Goal: Check status: Check status

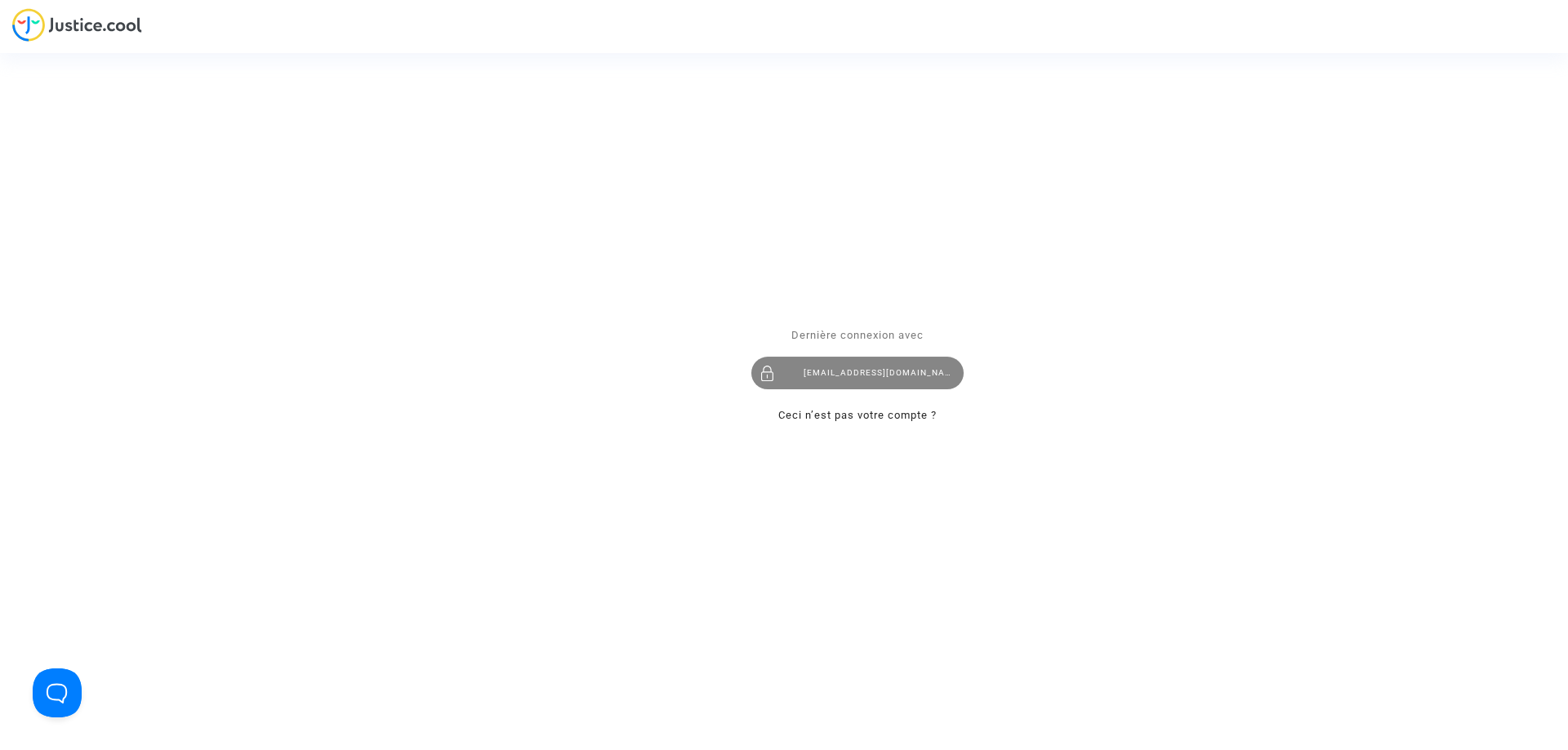
click at [896, 379] on div "imitxelena@reclamapormi.com" at bounding box center [857, 373] width 213 height 32
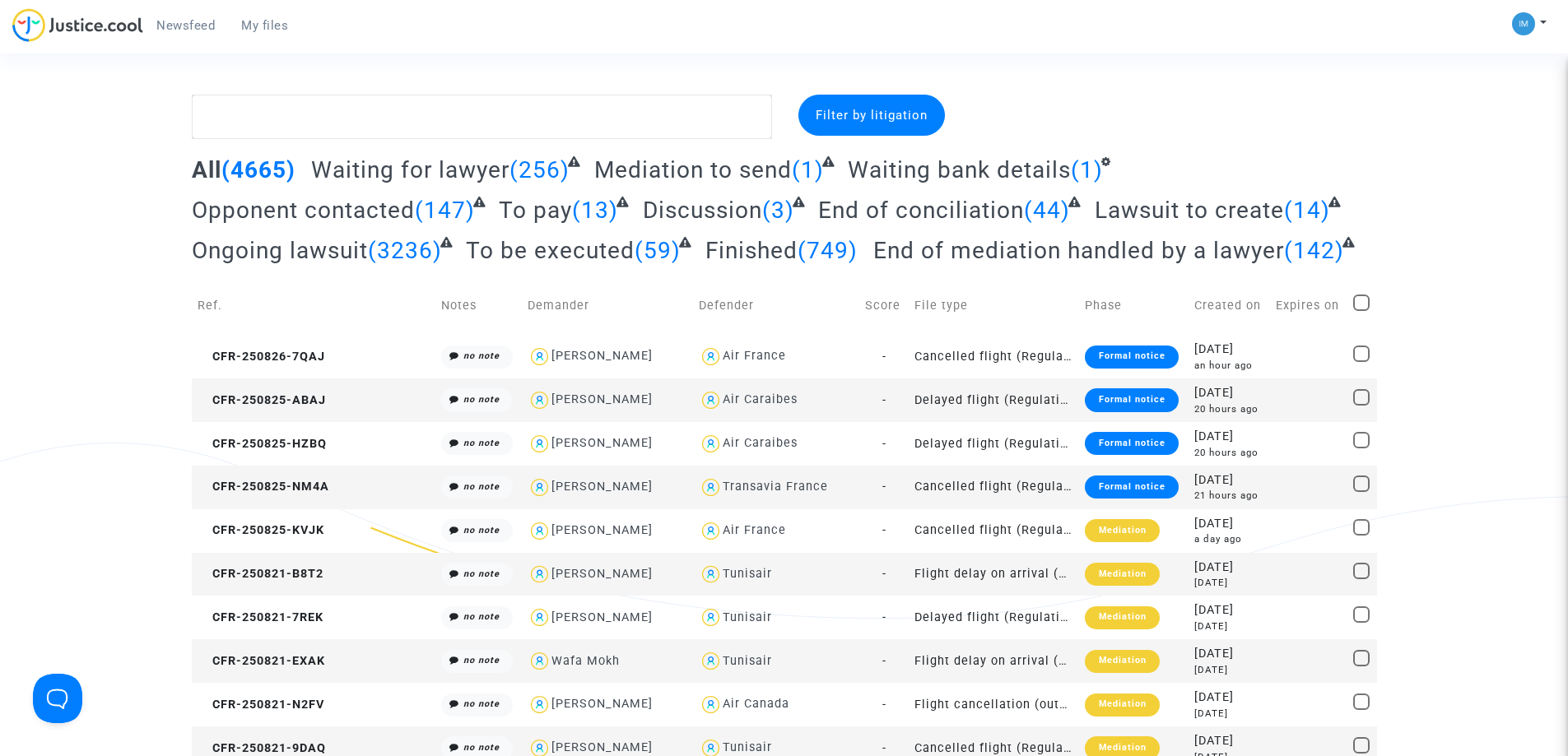
drag, startPoint x: 836, startPoint y: 307, endPoint x: 831, endPoint y: 300, distance: 8.6
drag, startPoint x: 831, startPoint y: 300, endPoint x: 75, endPoint y: 36, distance: 800.8
click at [565, 211] on span "To pay" at bounding box center [535, 211] width 73 height 27
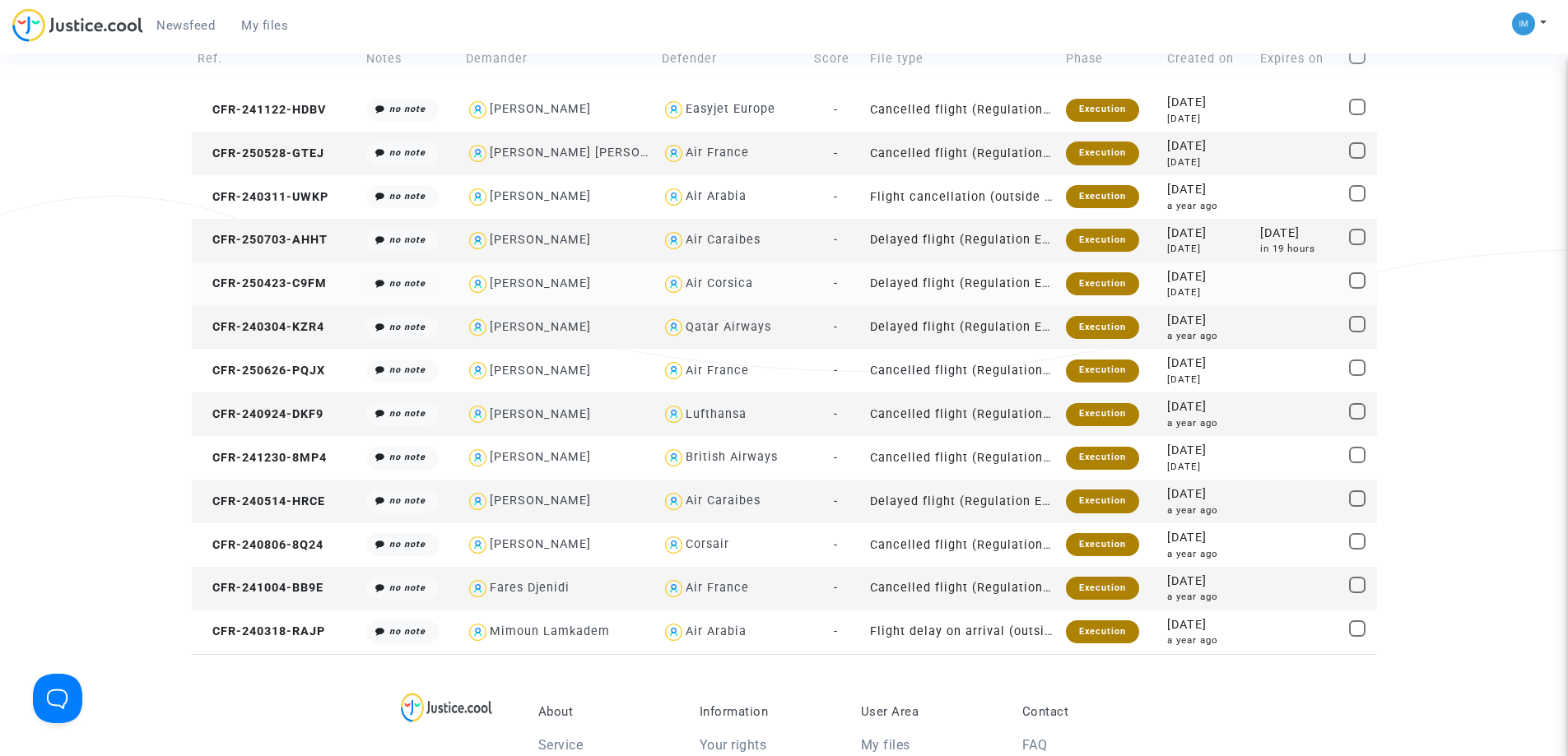
scroll to position [165, 0]
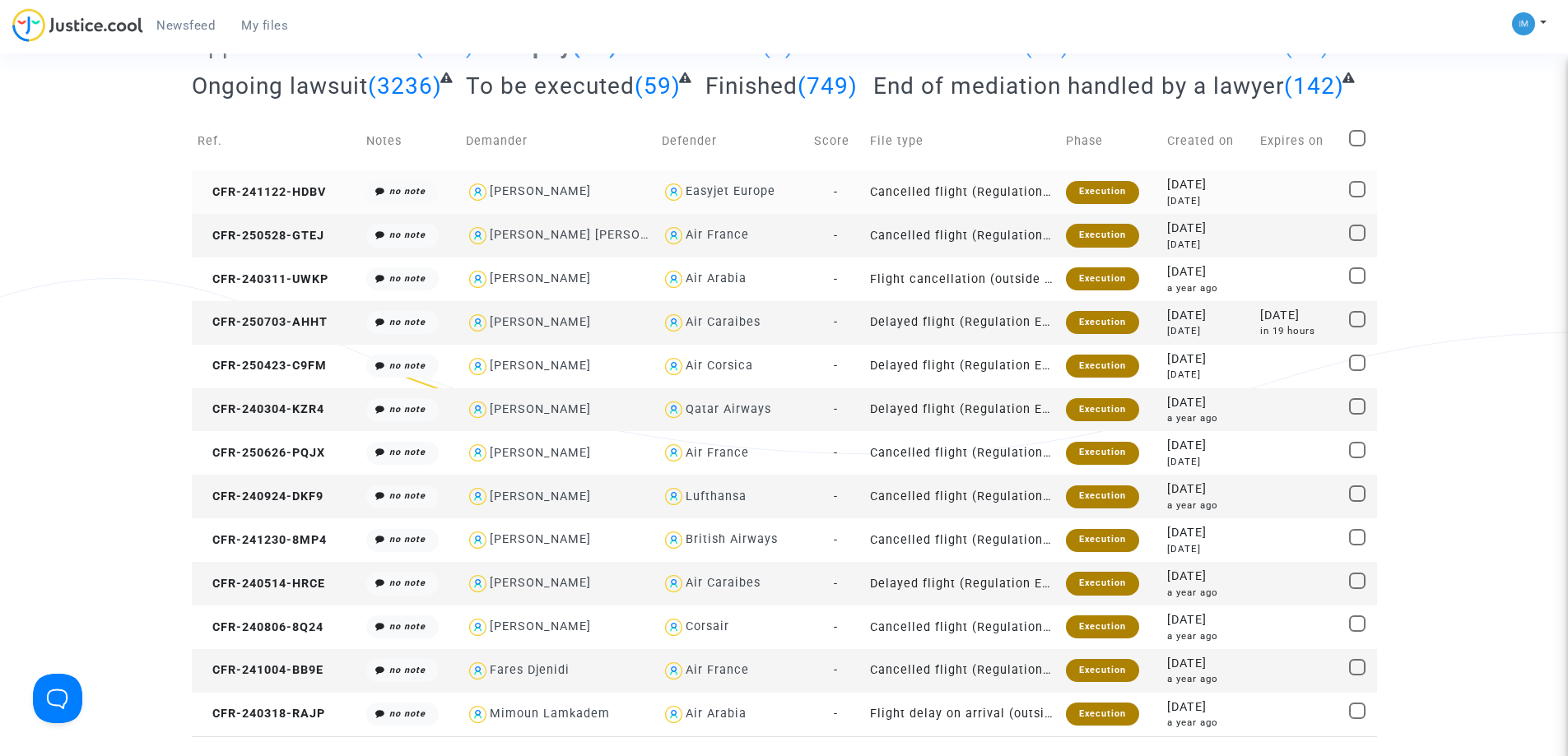
click at [1094, 185] on div "Execution" at bounding box center [1102, 192] width 73 height 23
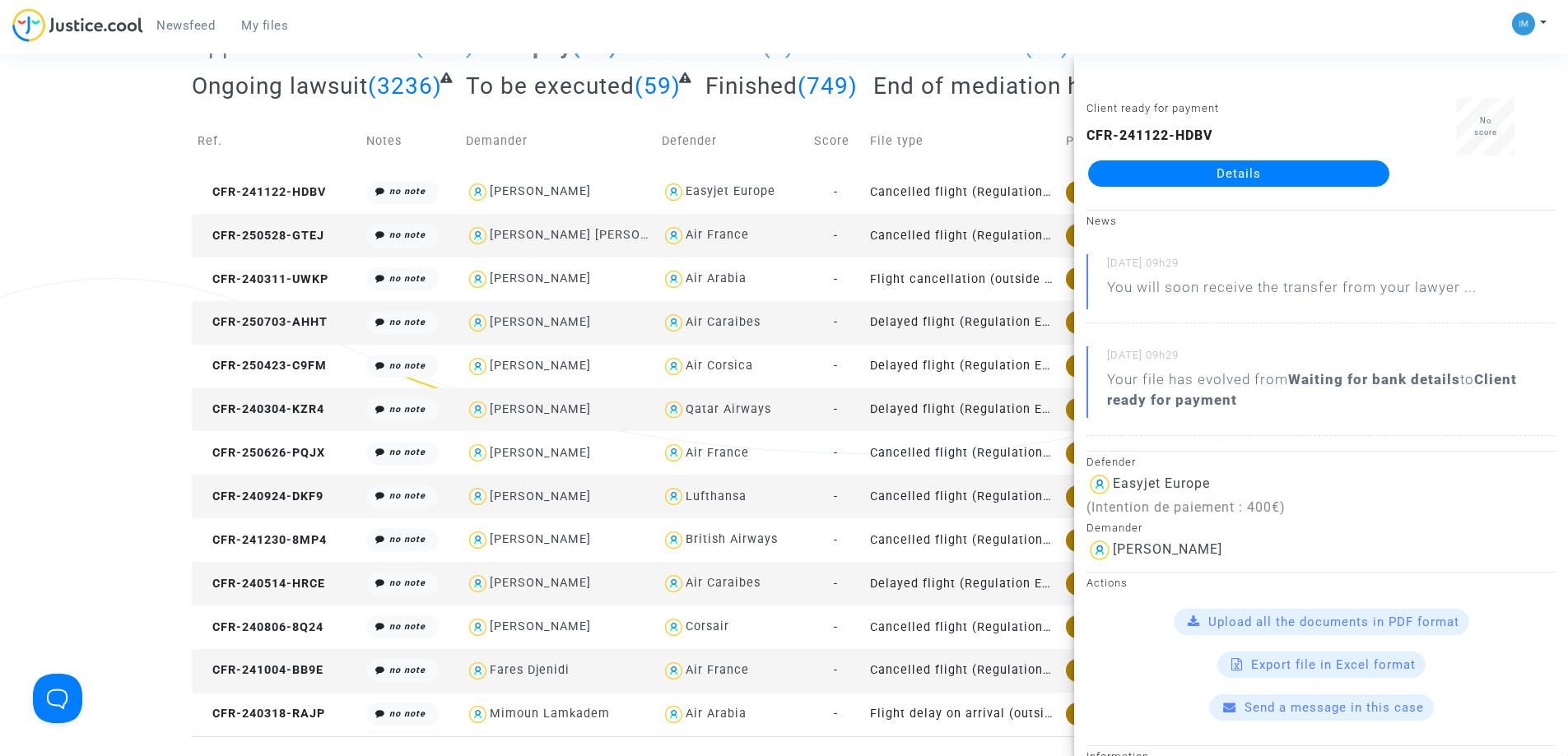
click at [1027, 232] on td "Cancelled flight (Regulation EC 261/2004)" at bounding box center [962, 236] width 196 height 43
click at [1001, 267] on td "Flight cancellation (outside of EU - Montreal Convention)" at bounding box center [962, 279] width 196 height 43
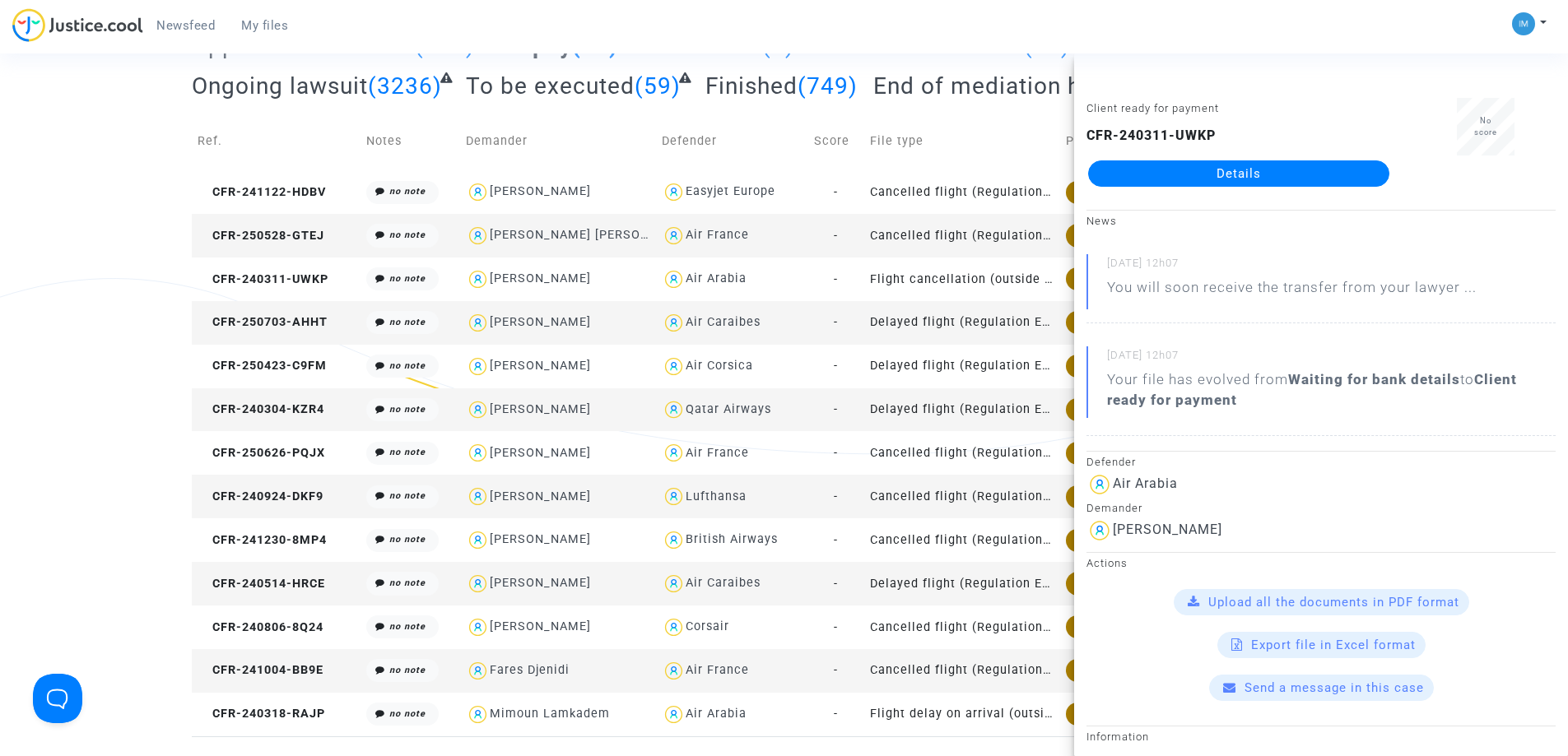
click at [983, 317] on td "Delayed flight (Regulation EC 261/2004)" at bounding box center [962, 323] width 196 height 43
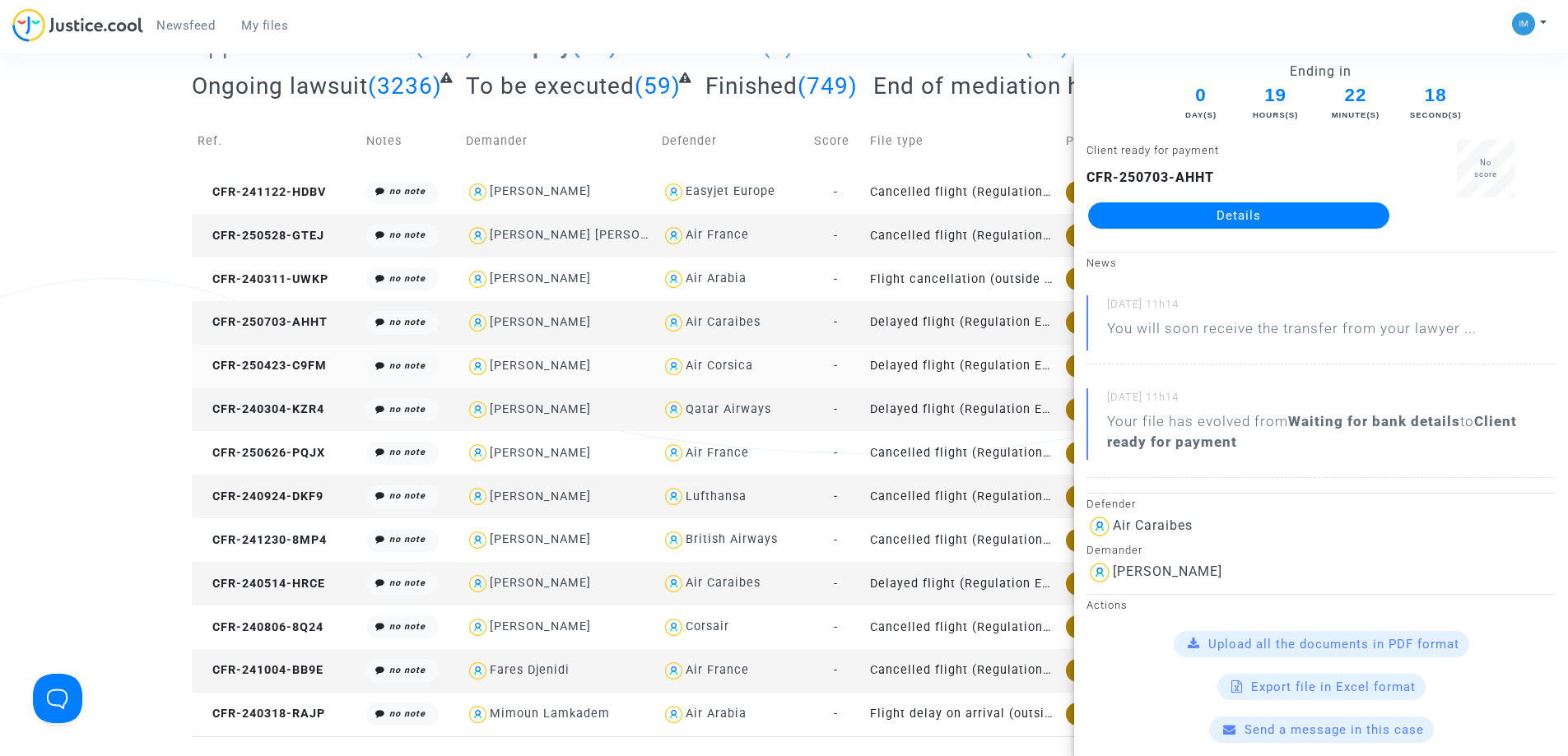
click at [966, 359] on td "Delayed flight (Regulation EC 261/2004)" at bounding box center [962, 366] width 196 height 43
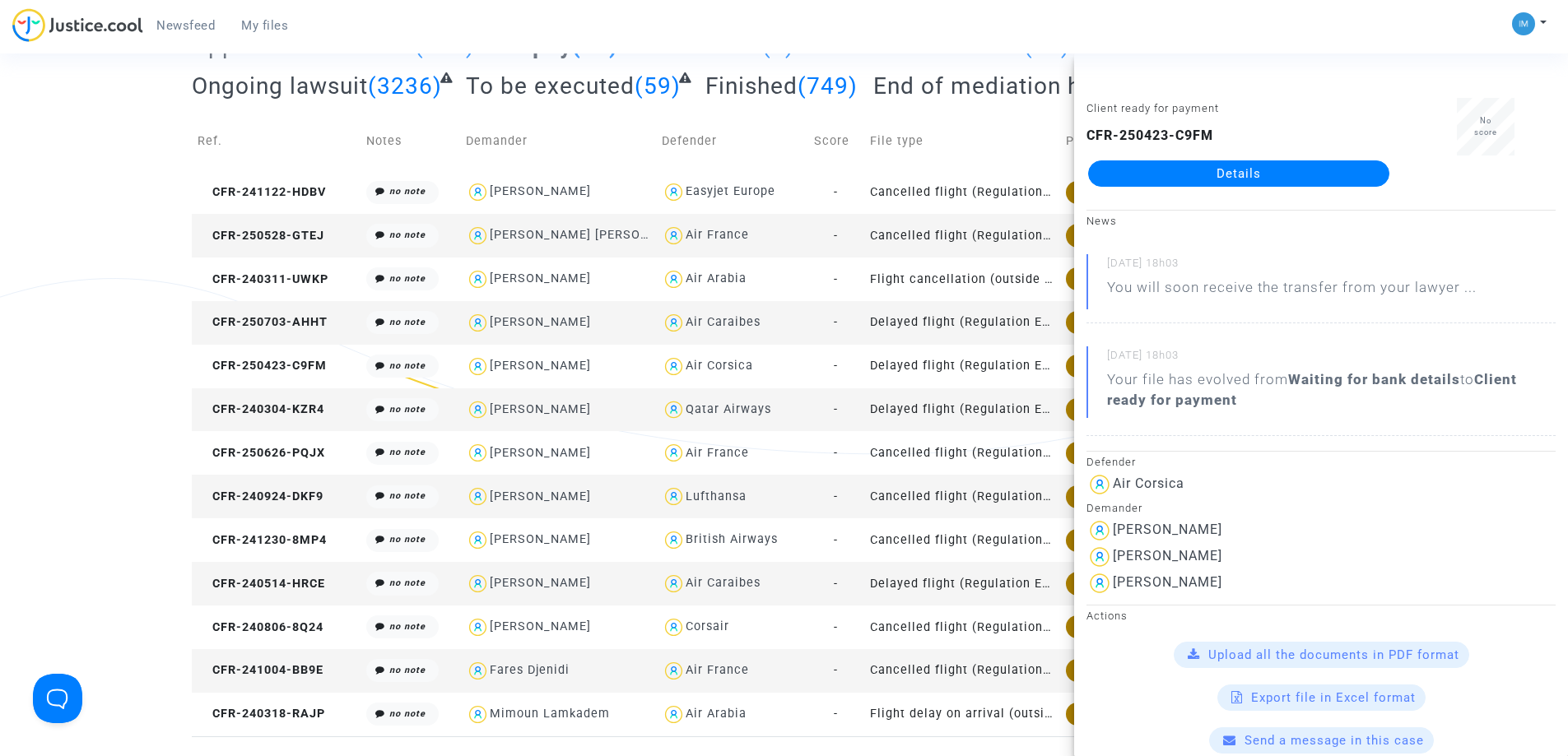
click at [0, 362] on div "Filter by litigation All (4665) Waiting for lawyer (256) Mediation to send (1) …" at bounding box center [784, 334] width 1568 height 807
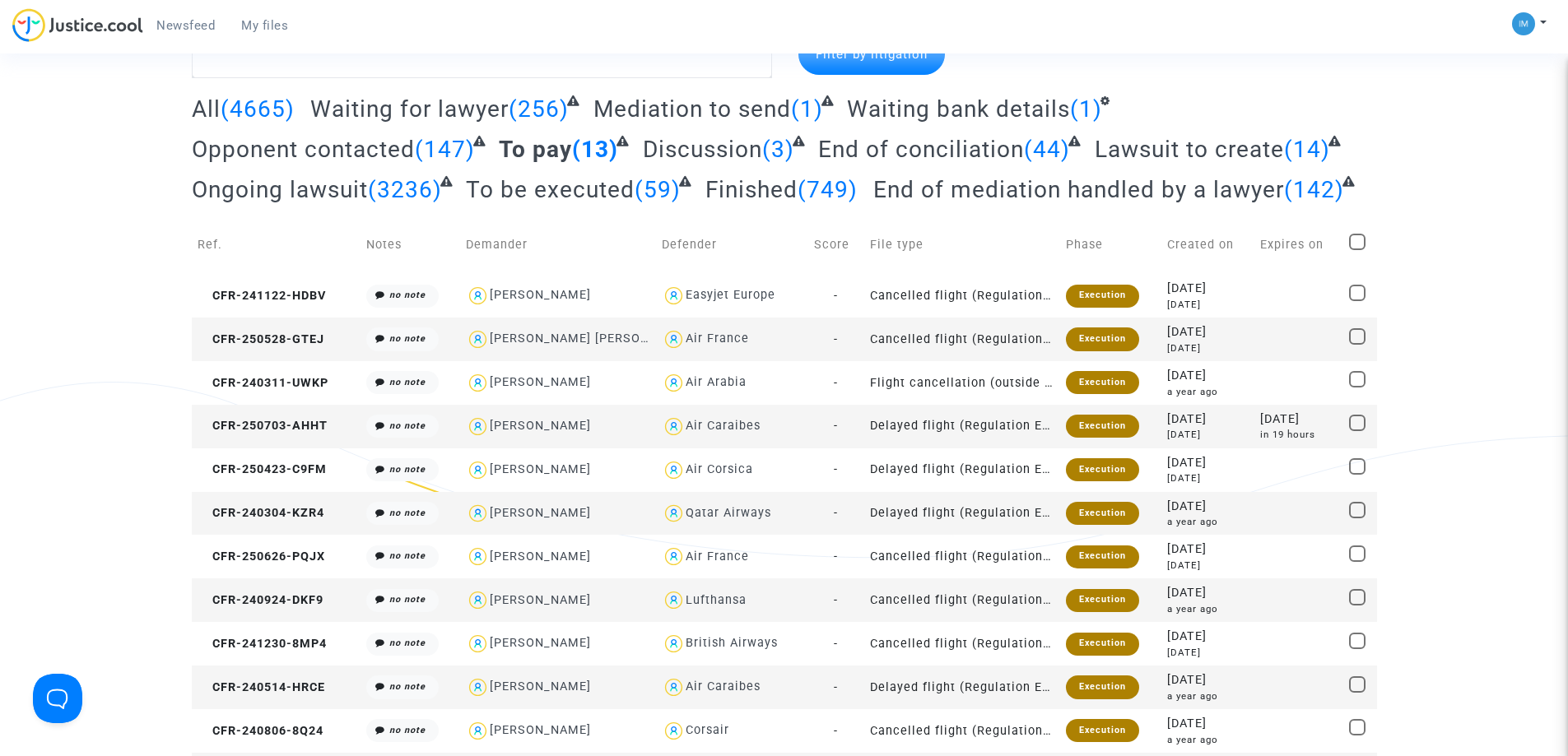
scroll to position [0, 0]
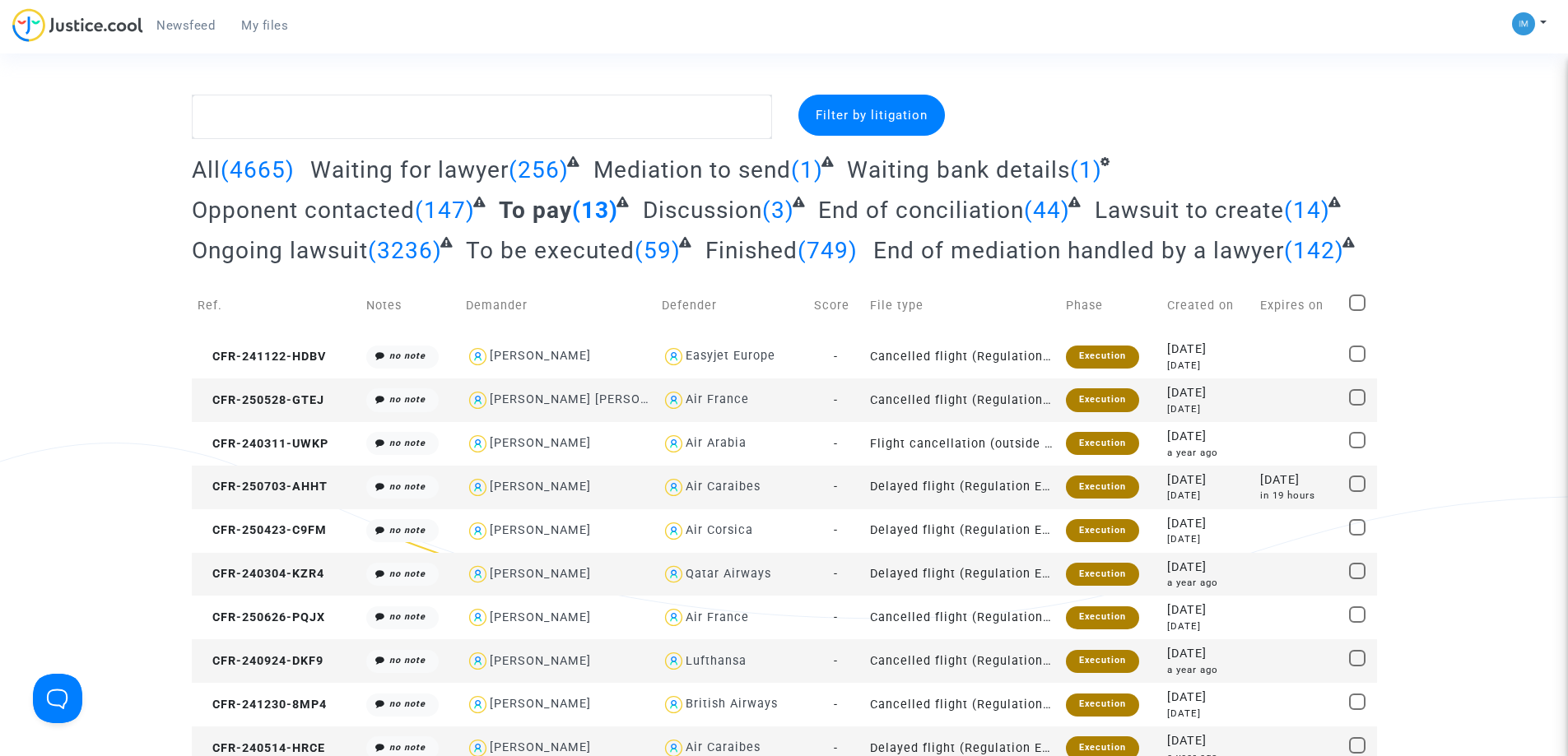
click at [545, 255] on span "To be executed" at bounding box center [550, 250] width 169 height 27
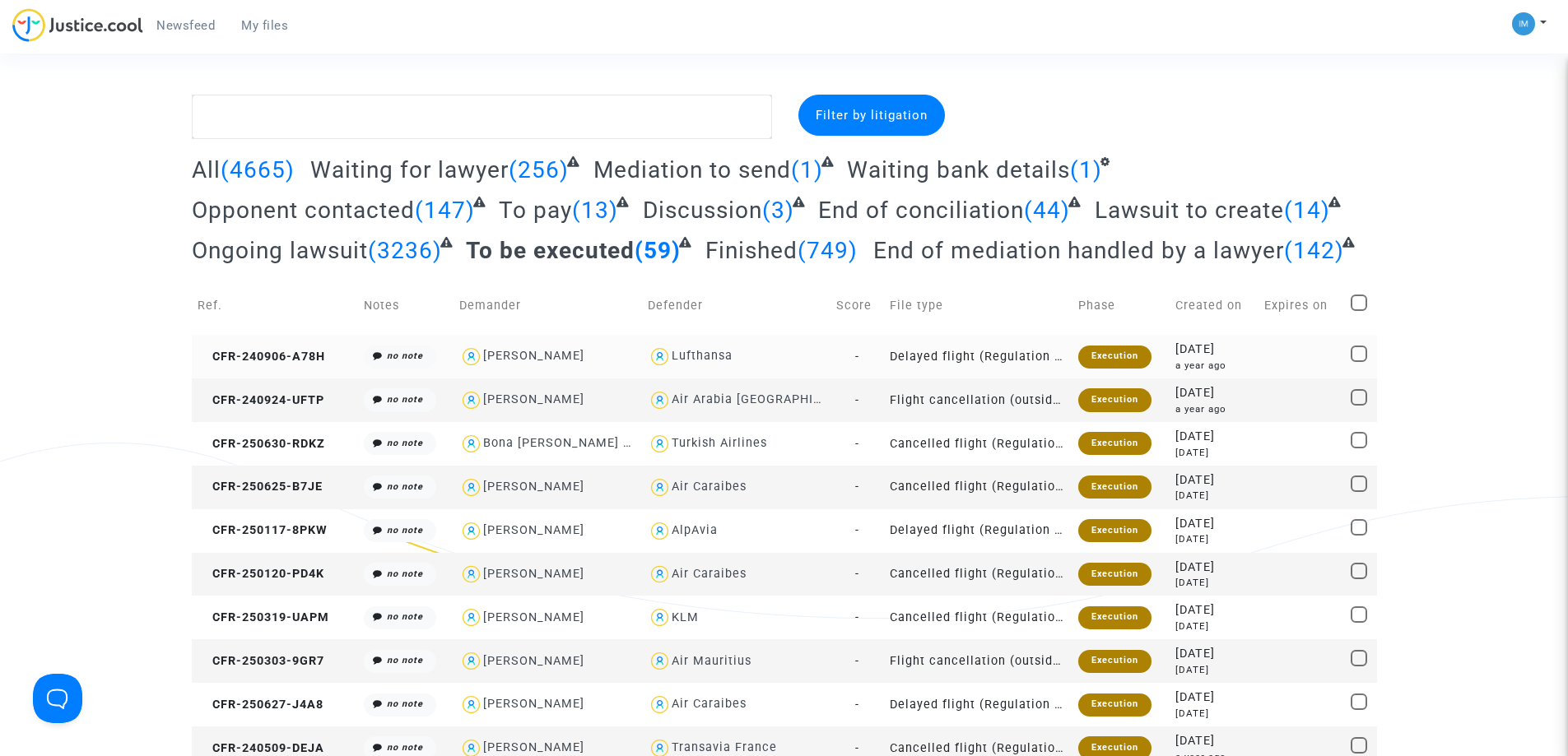
click at [1096, 362] on div "Execution" at bounding box center [1114, 356] width 73 height 23
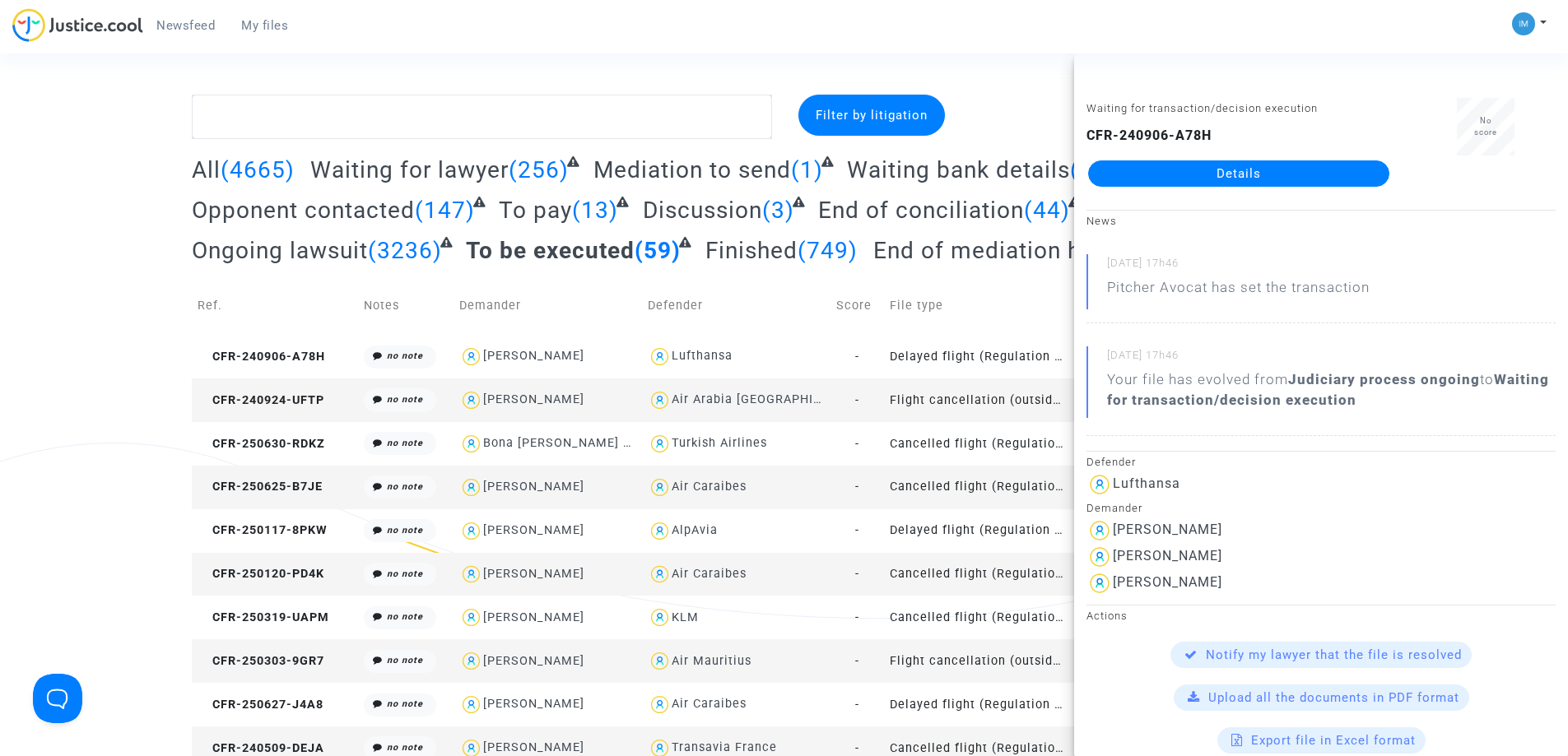
click at [1034, 397] on td "Flight cancellation (outside of EU - Montreal Convention)" at bounding box center [978, 401] width 188 height 43
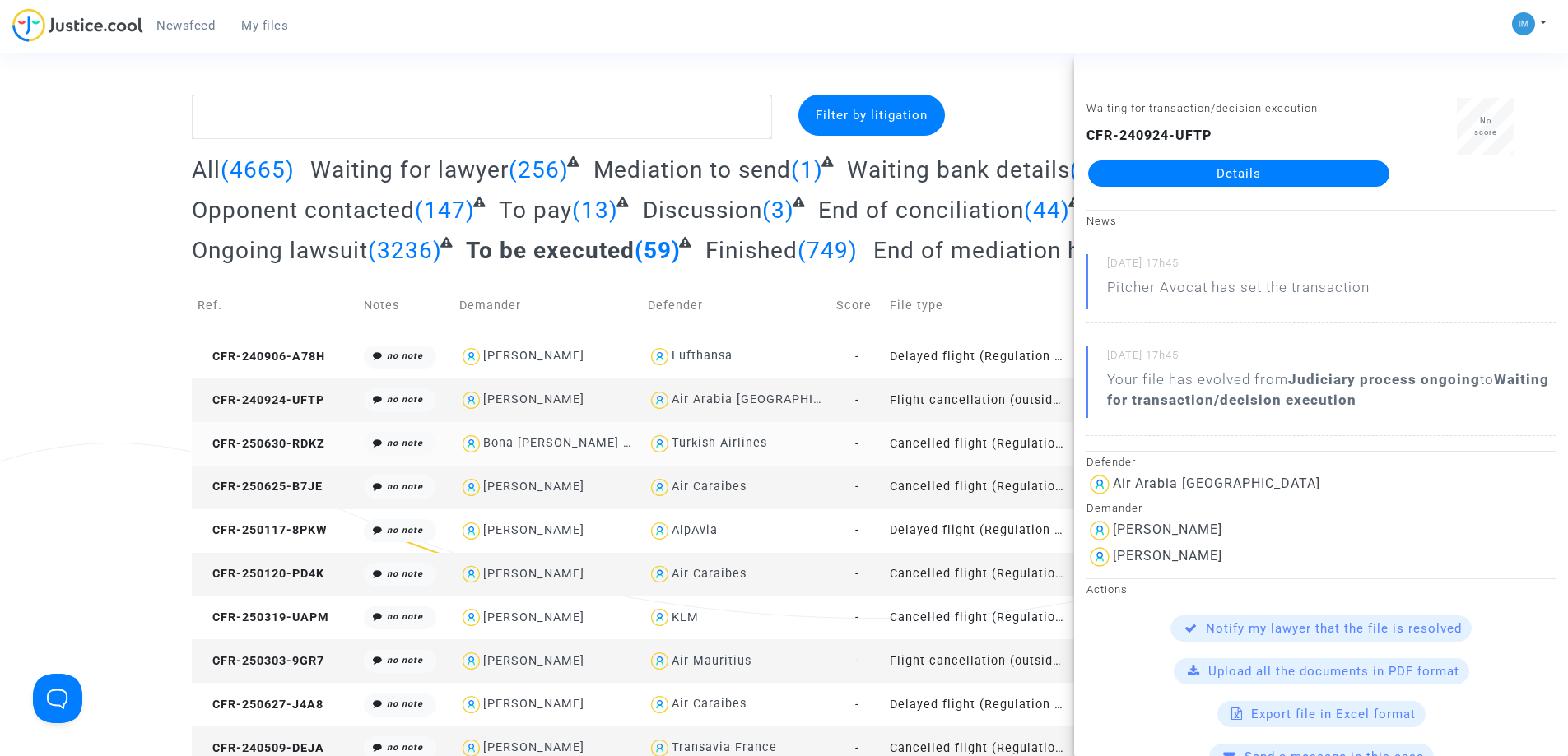
click at [1002, 433] on td "Cancelled flight (Regulation EC 261/2004)" at bounding box center [978, 444] width 188 height 43
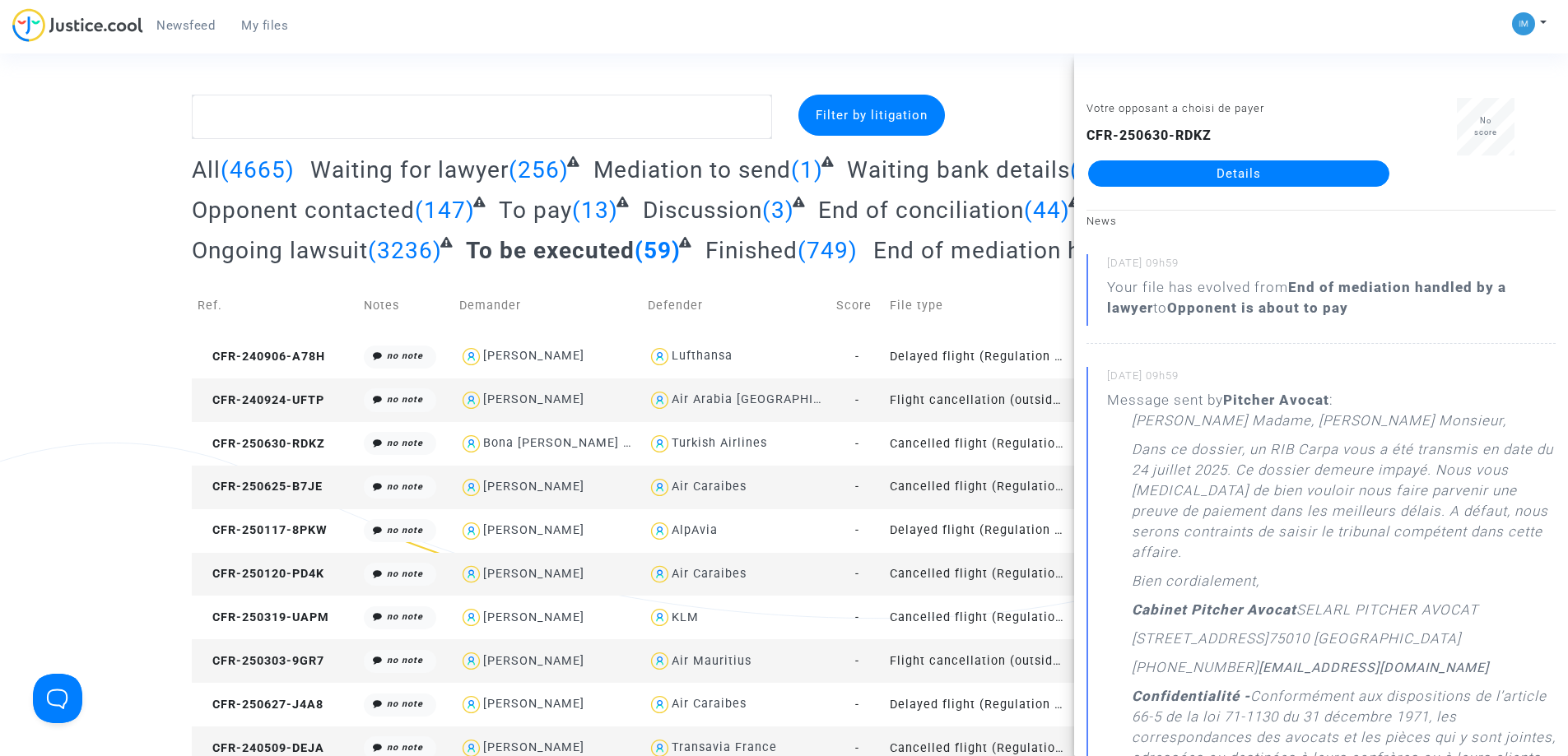
click at [984, 488] on td "Cancelled flight (Regulation EC 261/2004)" at bounding box center [978, 487] width 188 height 43
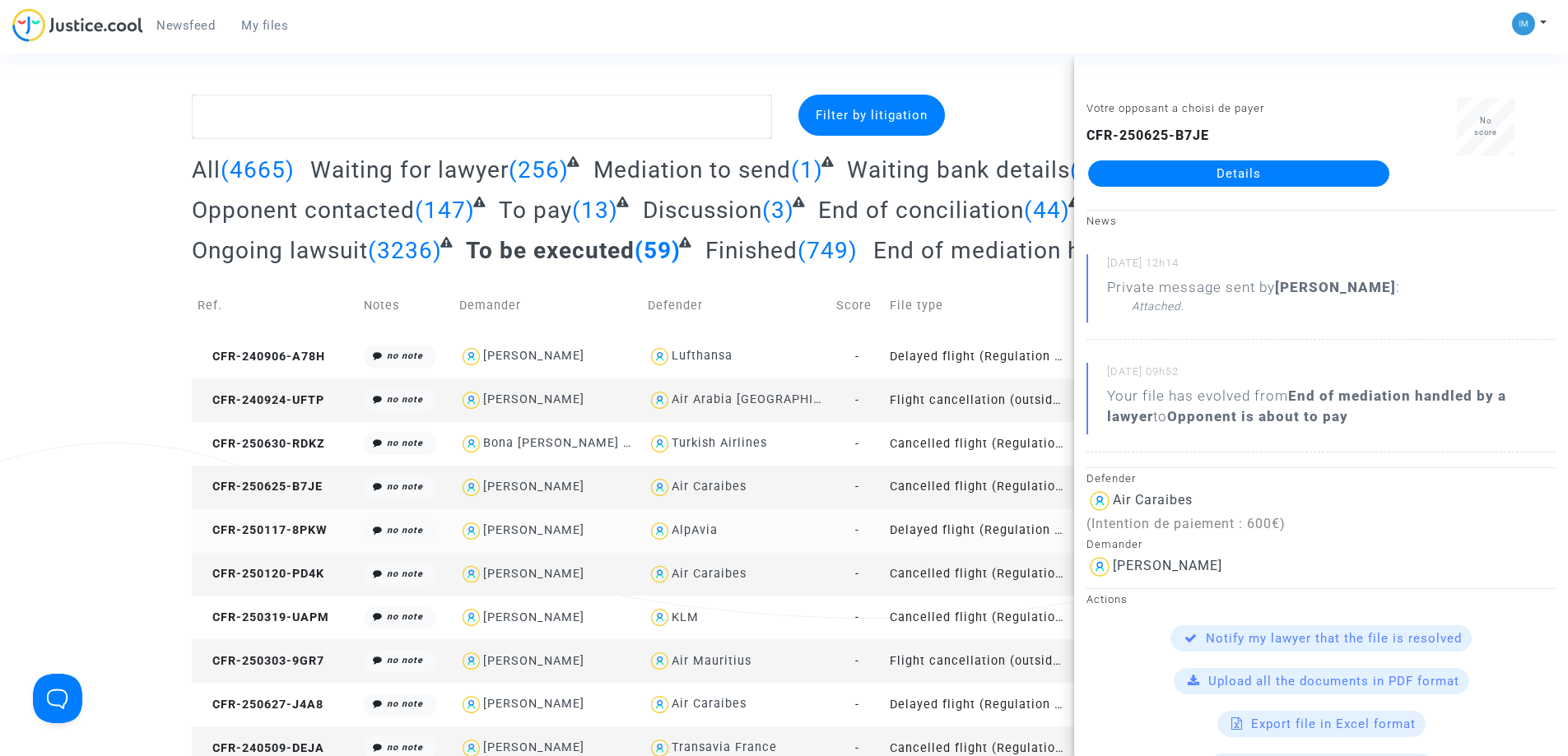
click at [1005, 531] on td "Delayed flight (Regulation EC 261/2004)" at bounding box center [978, 531] width 188 height 43
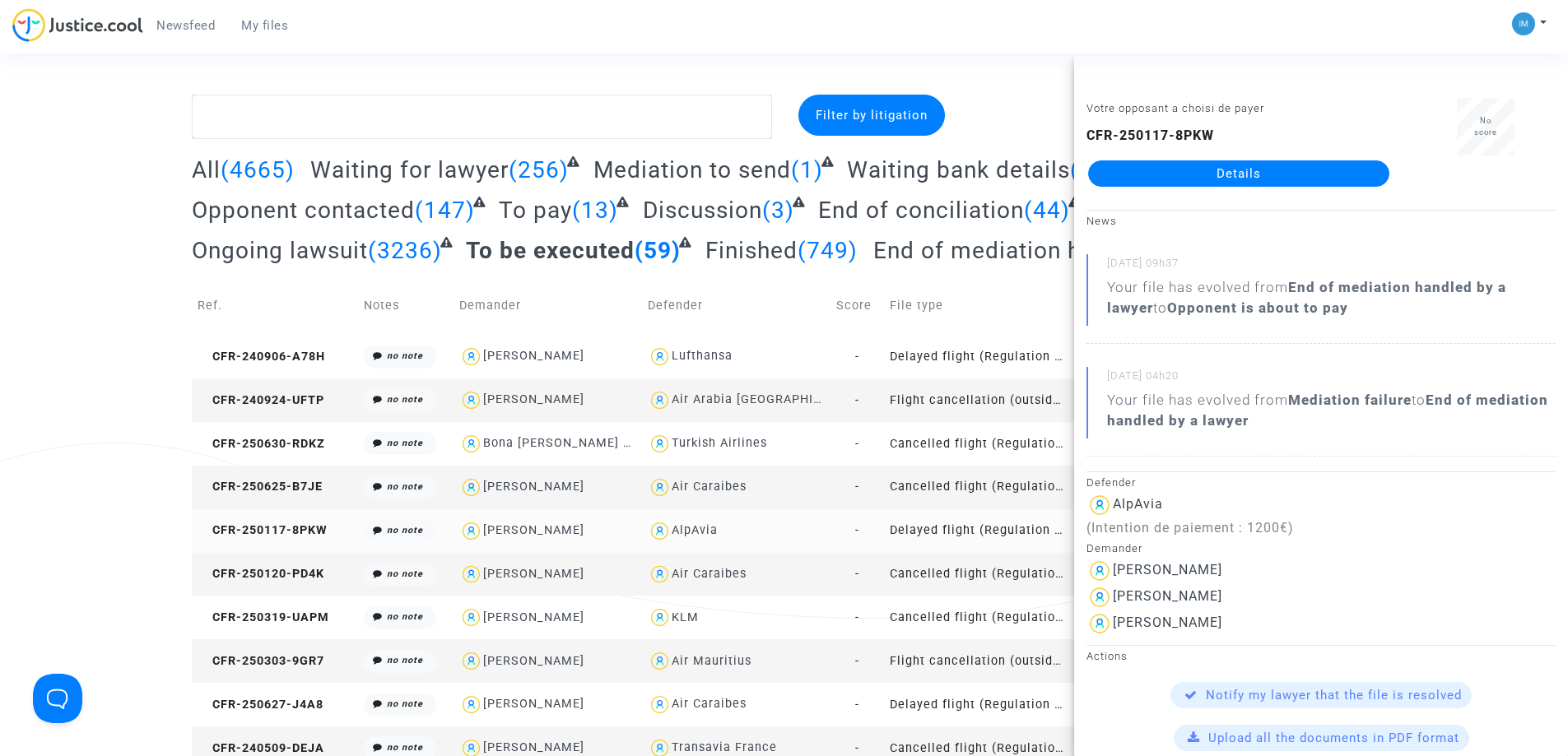
click at [974, 533] on td "Delayed flight (Regulation EC 261/2004)" at bounding box center [978, 531] width 188 height 43
click at [927, 573] on td "Cancelled flight (Regulation EC 261/2004)" at bounding box center [978, 575] width 188 height 43
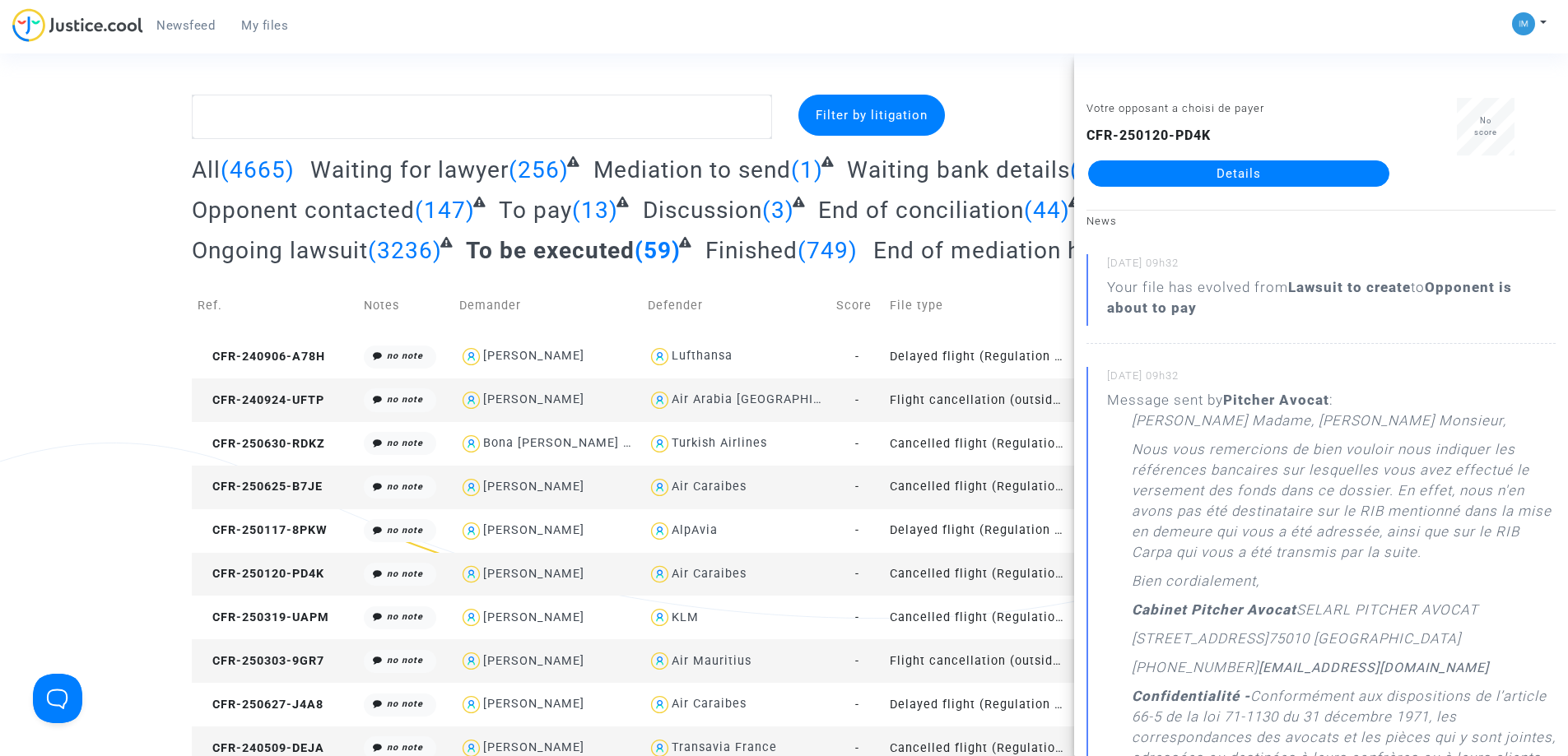
drag, startPoint x: 1250, startPoint y: 169, endPoint x: 1183, endPoint y: 5, distance: 177.2
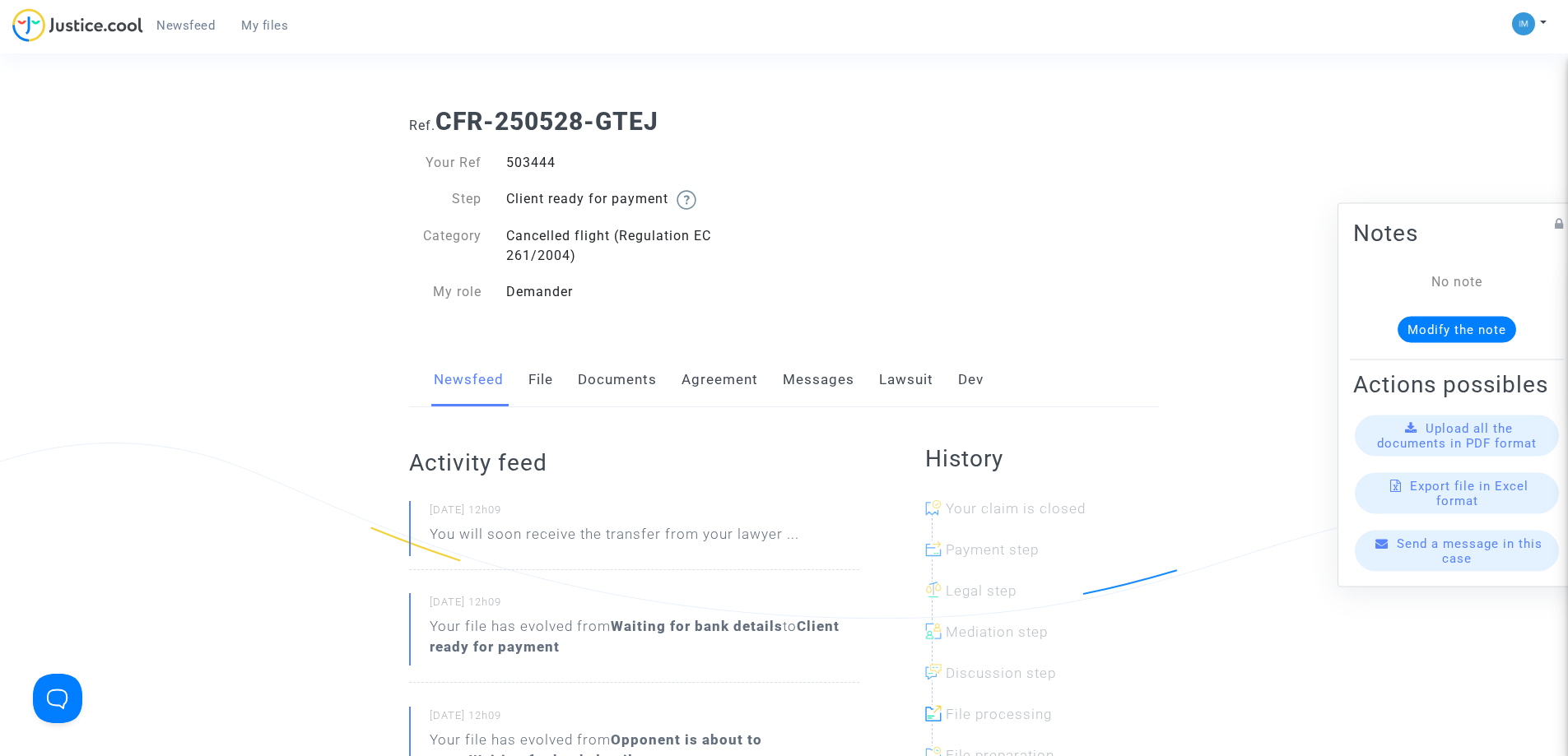
click at [914, 371] on link "Lawsuit" at bounding box center [906, 380] width 54 height 54
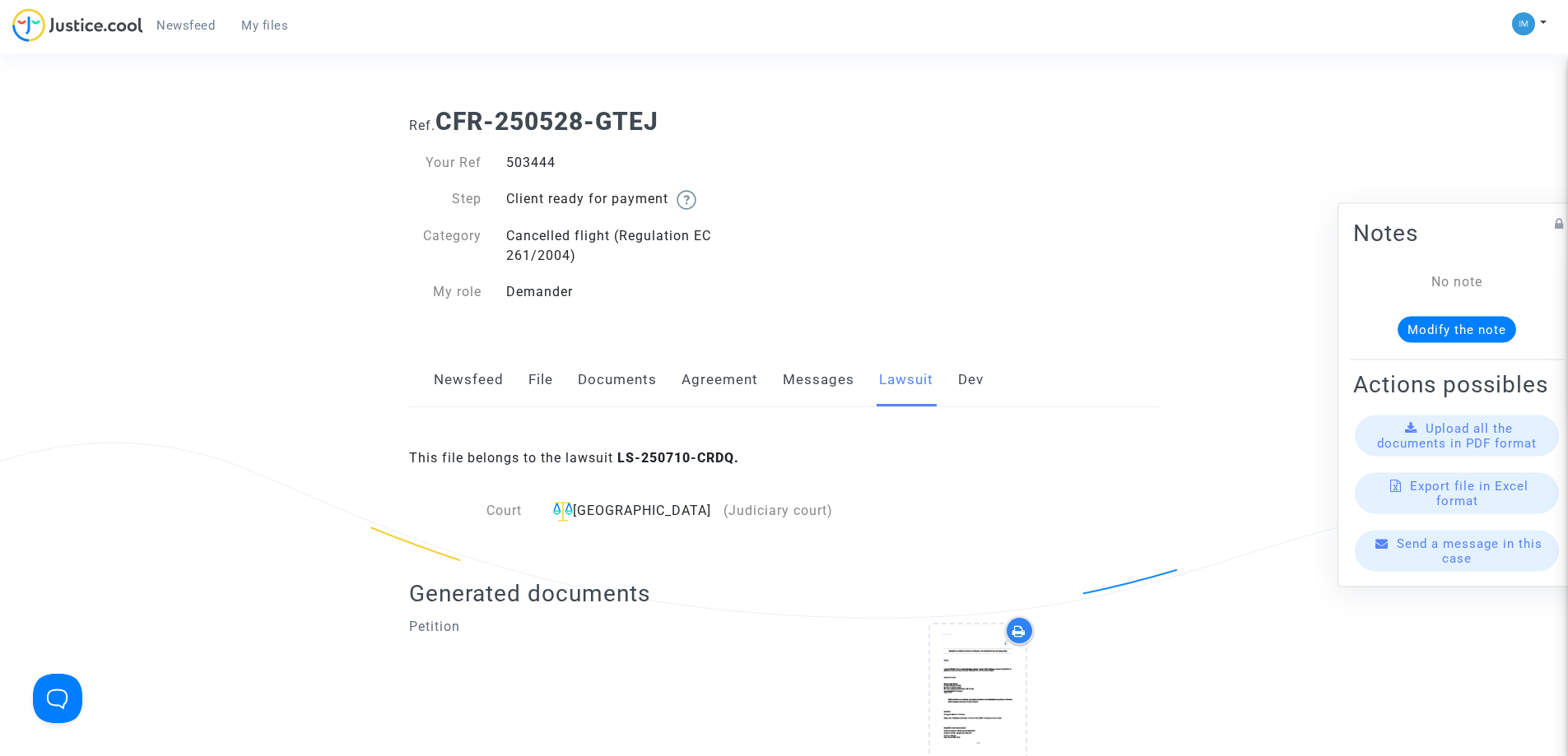
click at [912, 380] on link "Lawsuit" at bounding box center [906, 380] width 54 height 54
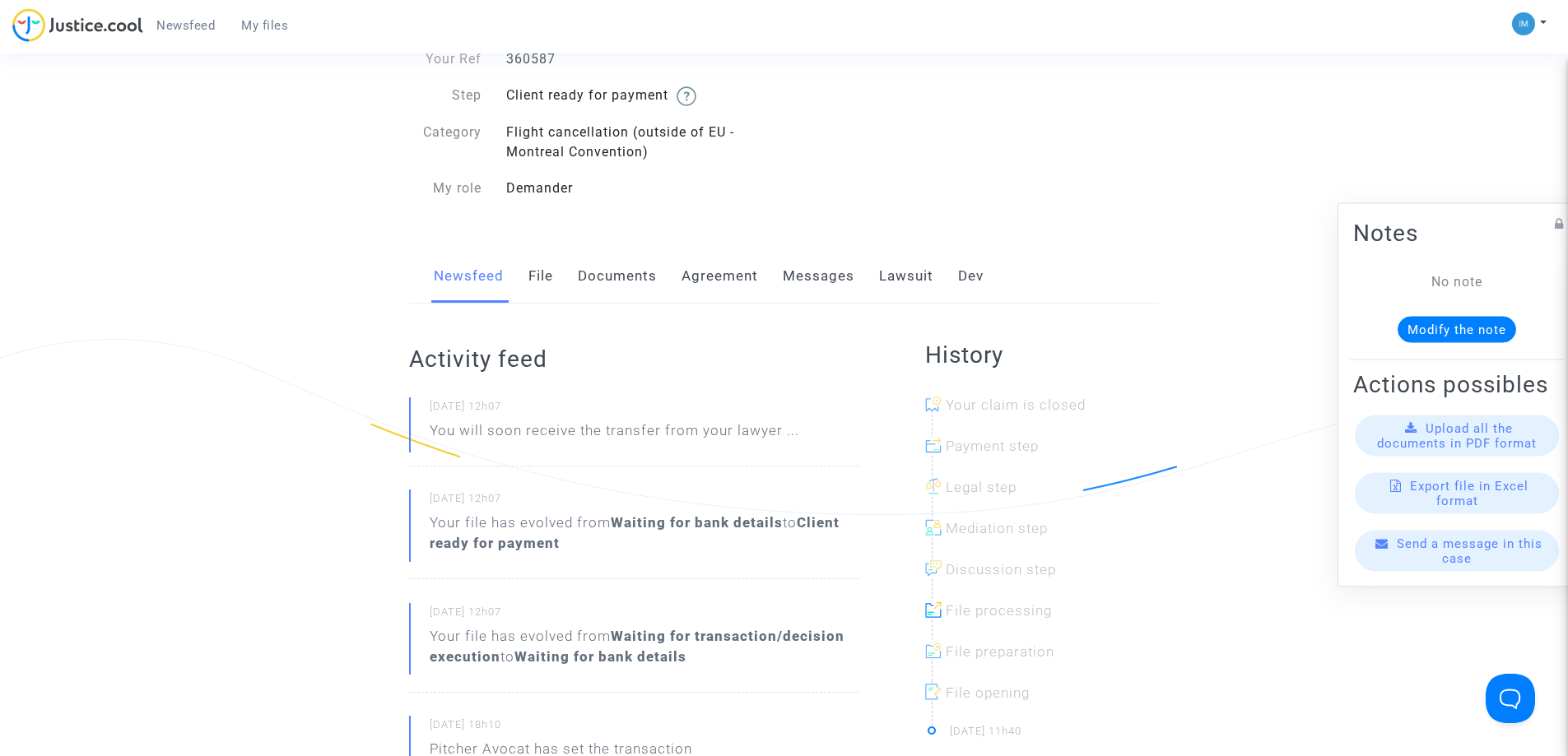
scroll to position [113, 0]
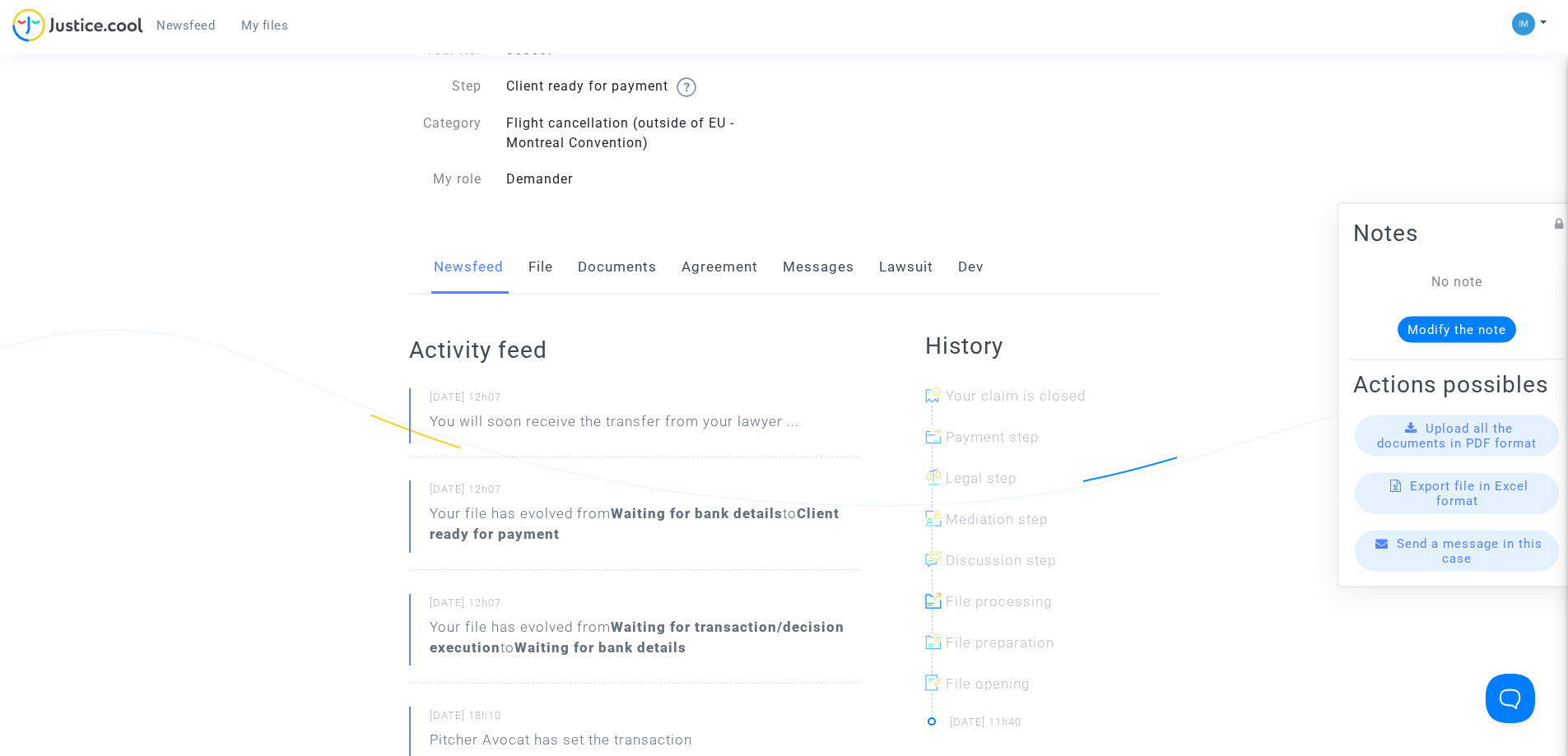
click at [906, 262] on link "Lawsuit" at bounding box center [906, 268] width 54 height 54
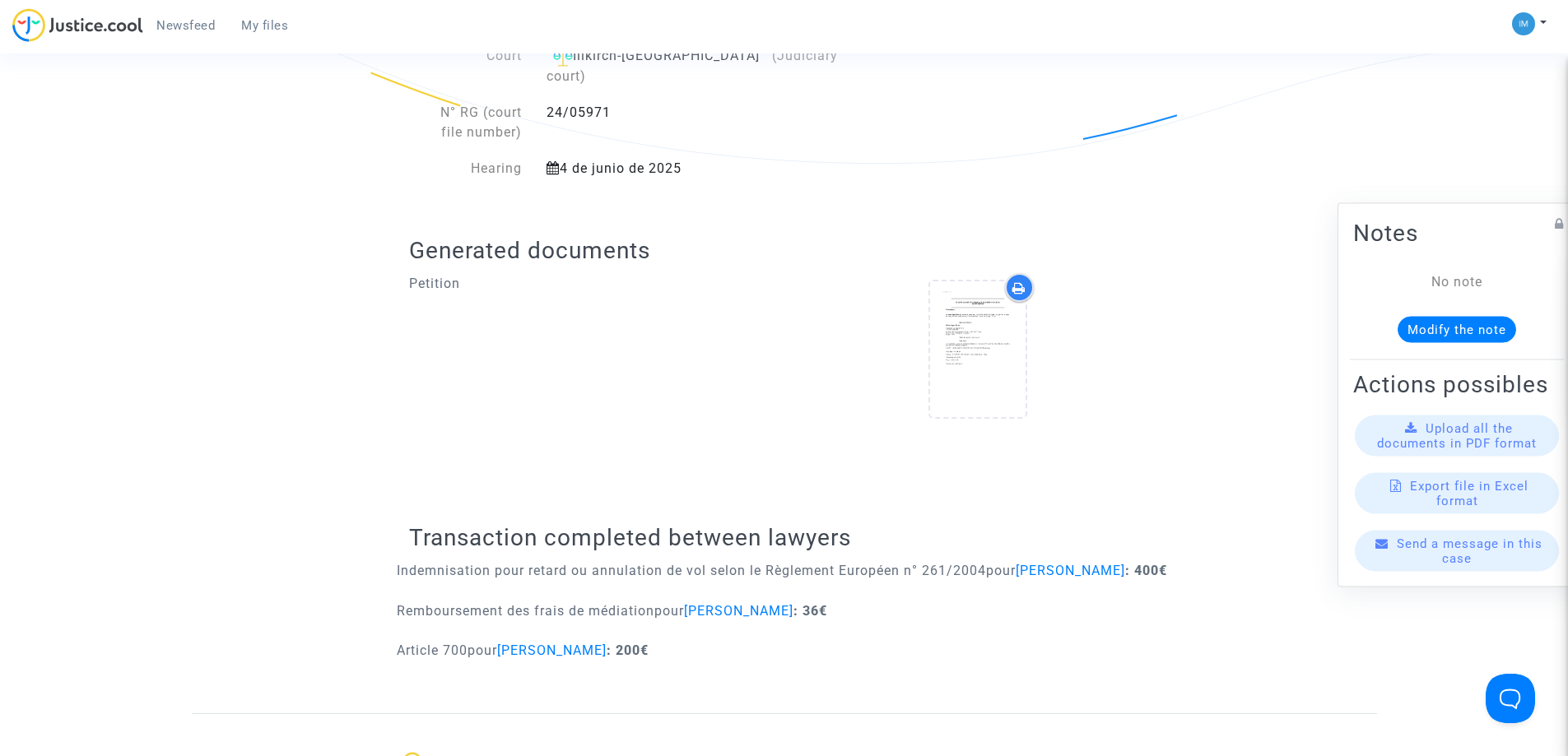
scroll to position [459, 0]
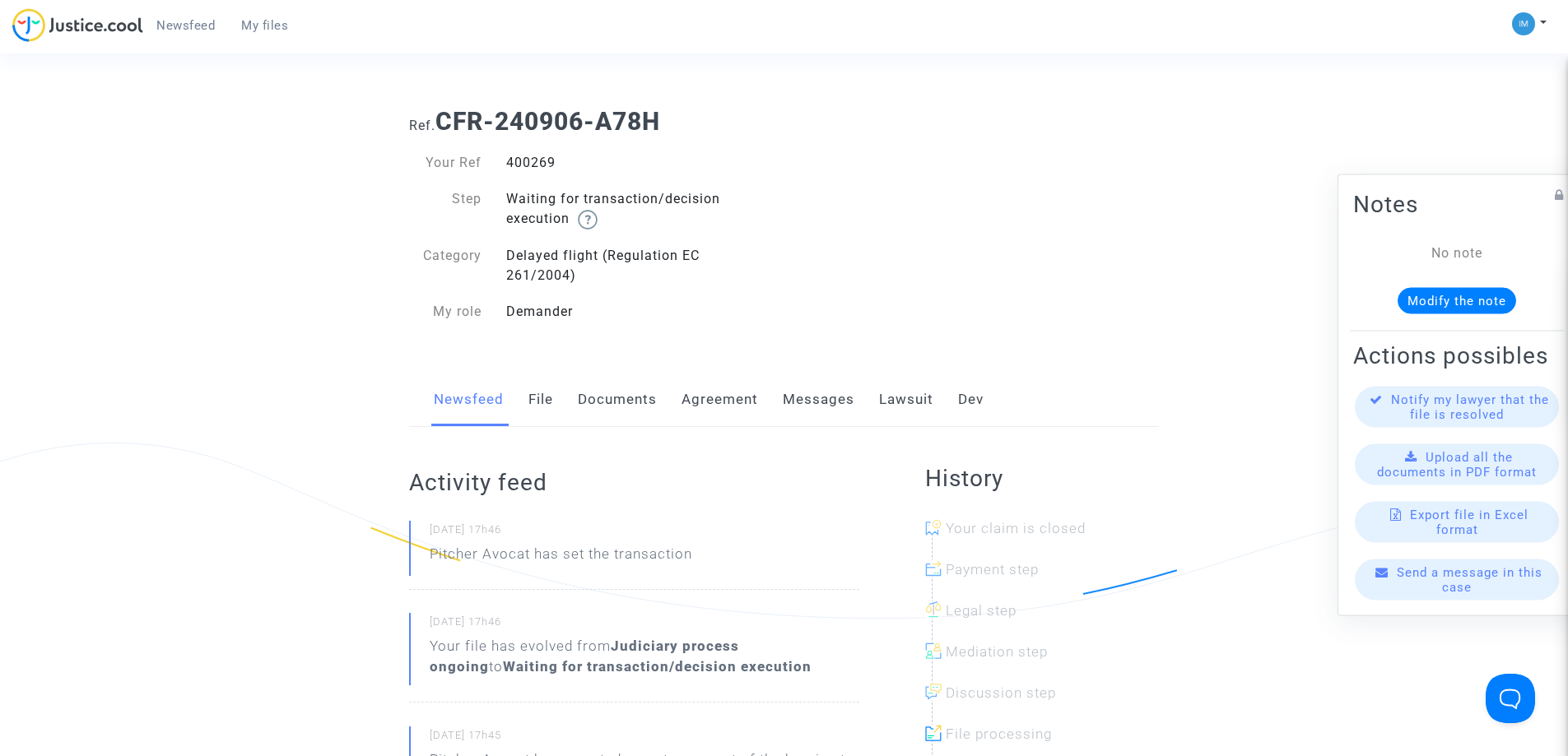
click at [910, 392] on link "Lawsuit" at bounding box center [906, 400] width 54 height 54
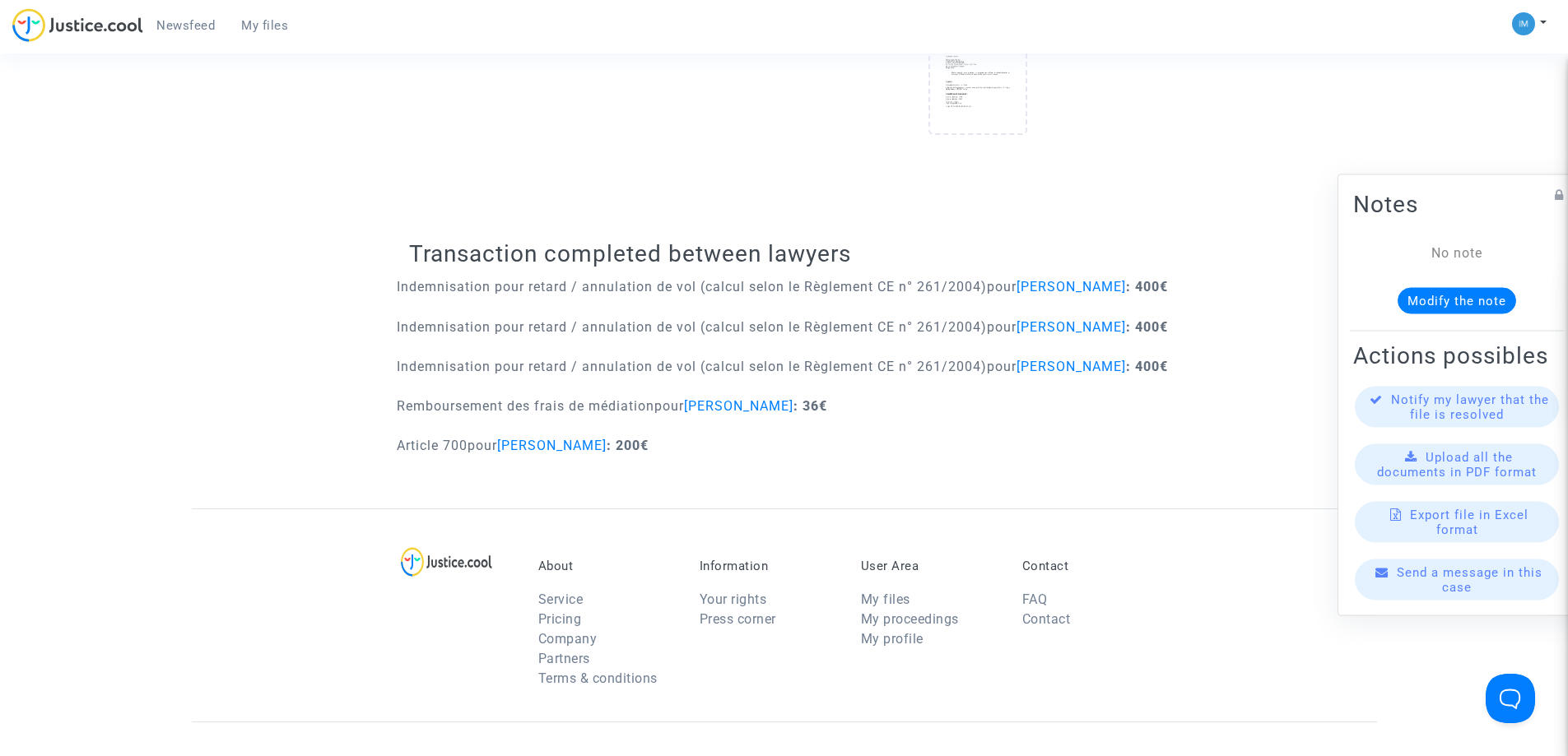
scroll to position [658, 0]
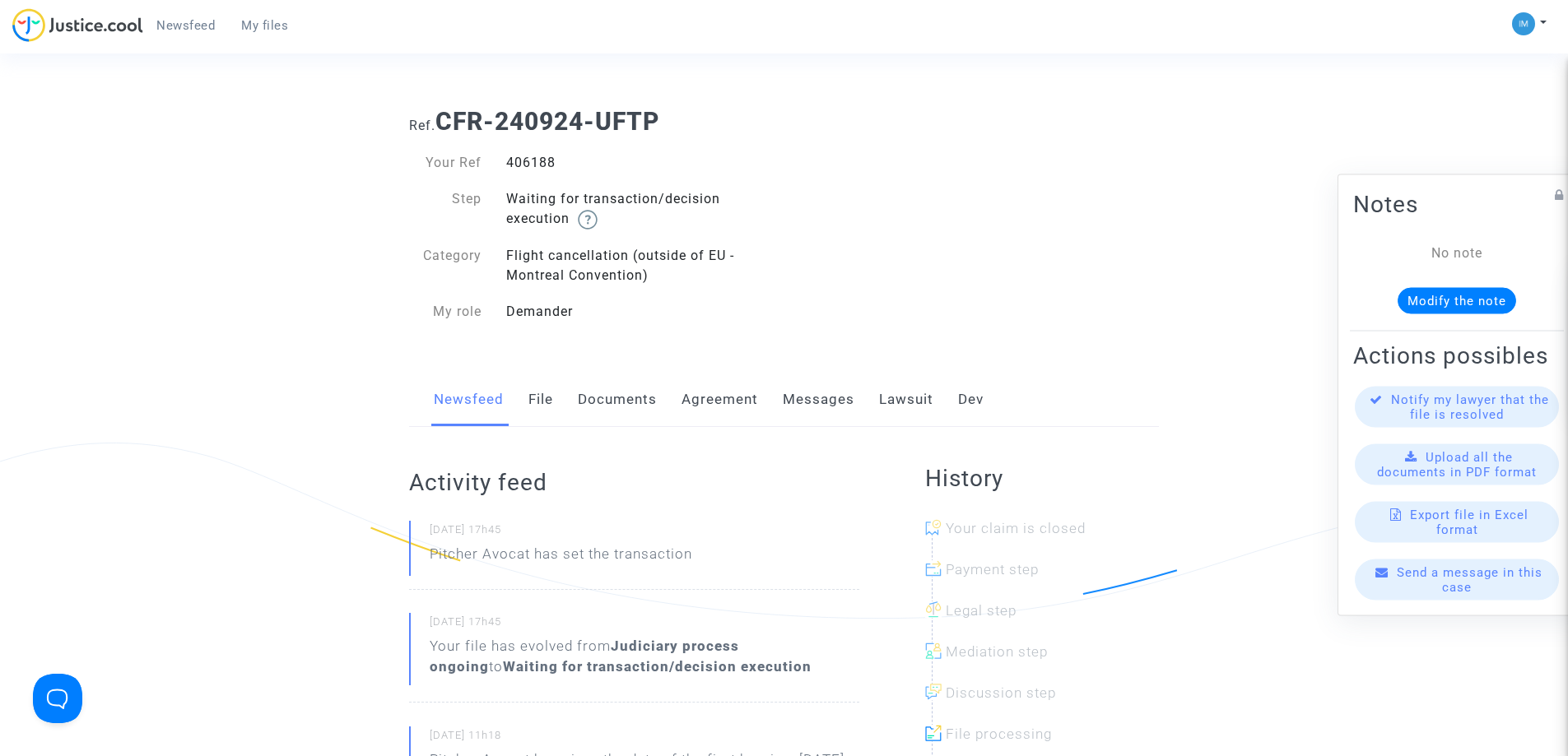
click at [912, 400] on link "Lawsuit" at bounding box center [906, 400] width 54 height 54
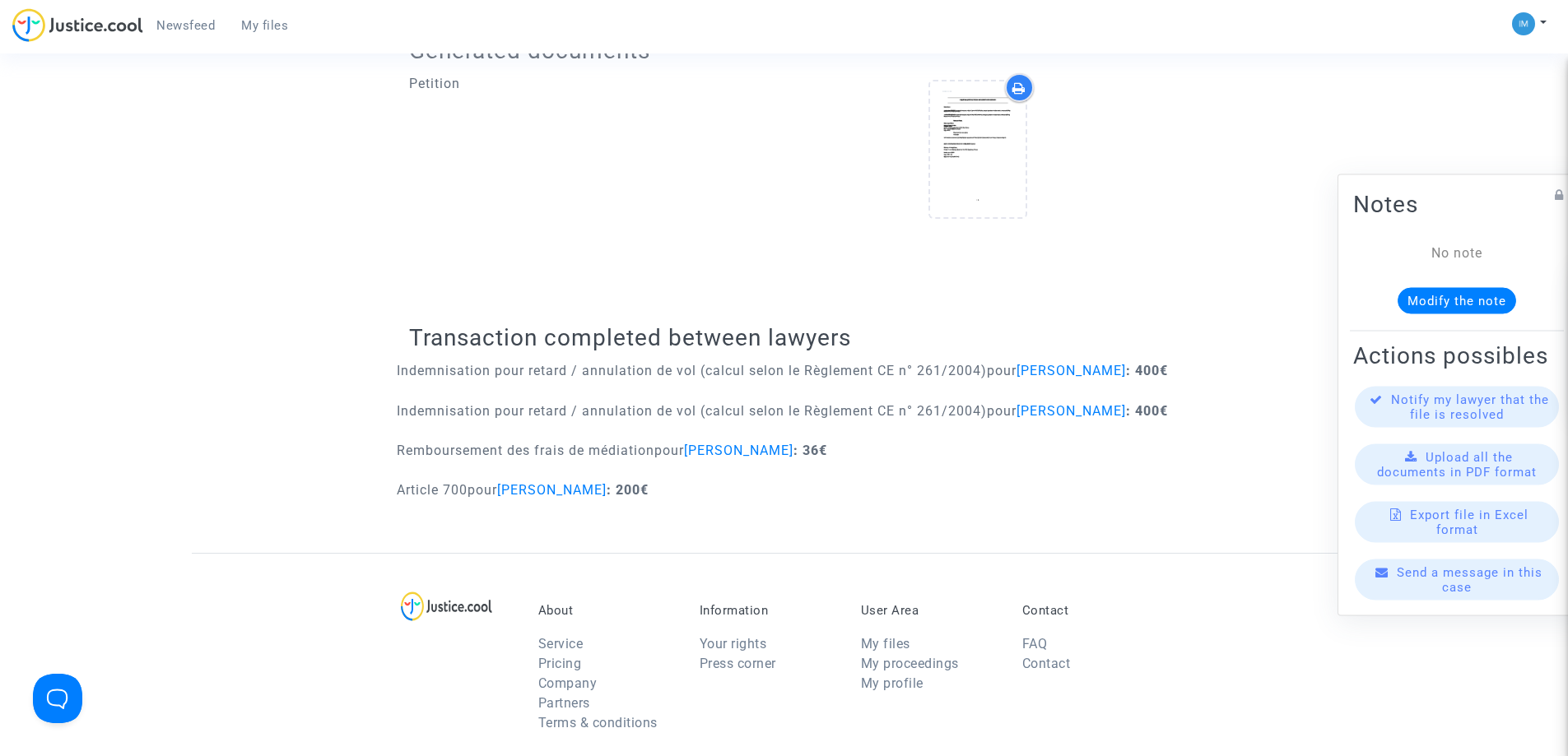
scroll to position [651, 0]
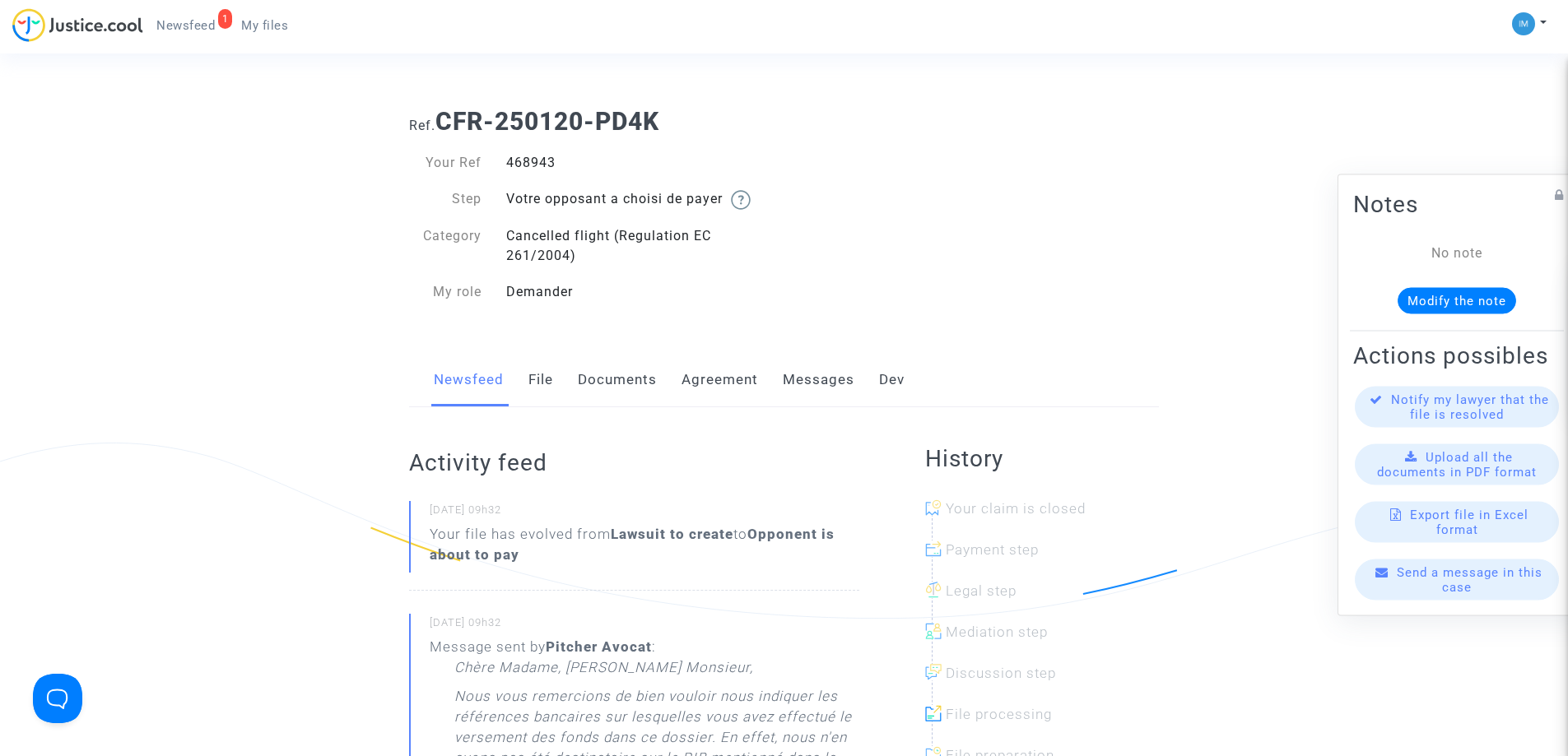
drag, startPoint x: 768, startPoint y: 299, endPoint x: 850, endPoint y: 563, distance: 276.4
